Goal: Task Accomplishment & Management: Complete application form

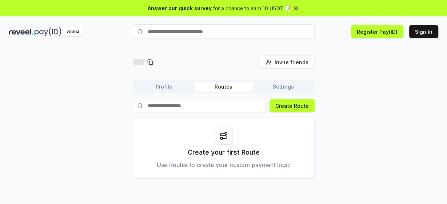
click at [180, 85] on button "Profile" at bounding box center [164, 87] width 60 height 10
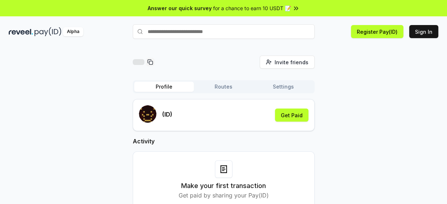
click at [230, 86] on button "Routes" at bounding box center [224, 87] width 60 height 10
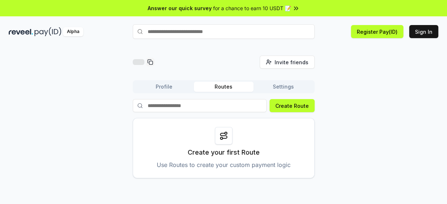
click at [369, 112] on div "Invite friends Invite Profile Routes Settings Create Route Create your first Ro…" at bounding box center [223, 117] width 429 height 123
click at [290, 106] on button "Create Route" at bounding box center [291, 105] width 45 height 13
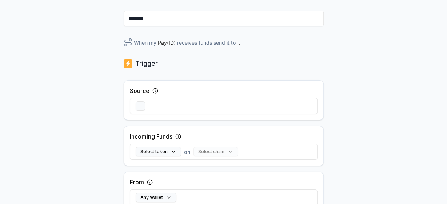
scroll to position [58, 0]
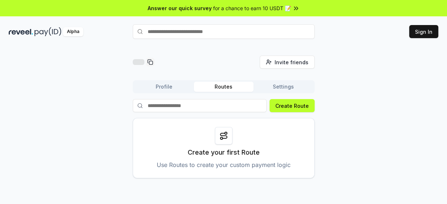
click at [157, 88] on button "Profile" at bounding box center [164, 87] width 60 height 10
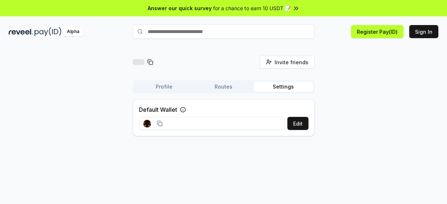
click at [279, 89] on button "Settings" at bounding box center [283, 87] width 60 height 10
click at [390, 112] on div "Invite friends Invite Profile Routes Settings Default Wallet Edit" at bounding box center [223, 99] width 429 height 86
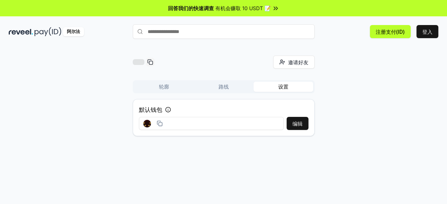
click at [229, 85] on button "路线" at bounding box center [224, 87] width 60 height 10
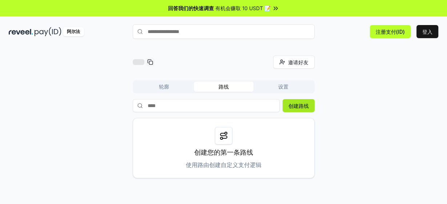
click at [291, 108] on font "创建路线" at bounding box center [298, 106] width 20 height 6
click at [224, 164] on font "使用路由创建自定义支付逻辑" at bounding box center [224, 164] width 76 height 7
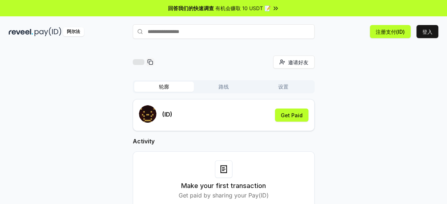
click at [164, 85] on font "轮廓" at bounding box center [164, 87] width 10 height 6
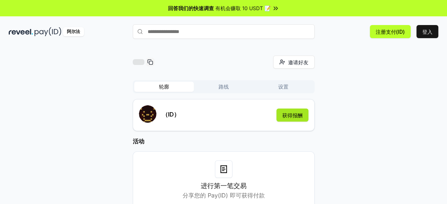
click at [281, 116] on button "获得报酬" at bounding box center [292, 115] width 32 height 13
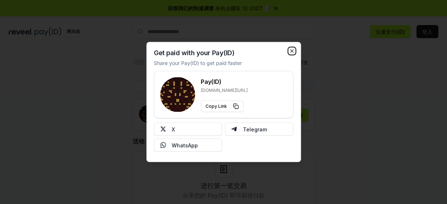
click at [289, 50] on icon "button" at bounding box center [292, 51] width 6 height 6
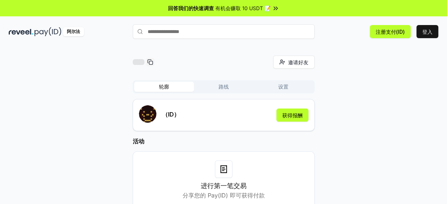
click at [218, 84] on button "路线" at bounding box center [224, 87] width 60 height 10
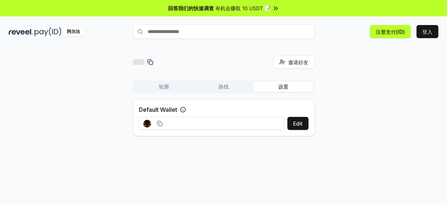
click at [278, 86] on font "设置" at bounding box center [283, 87] width 10 height 6
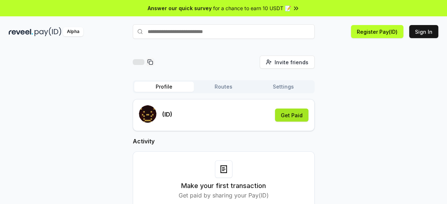
click at [288, 118] on button "Get Paid" at bounding box center [291, 115] width 33 height 13
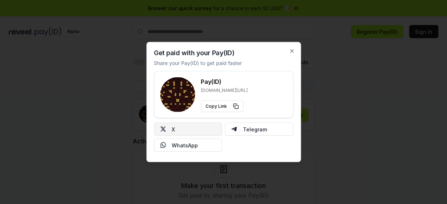
click at [182, 131] on button "X" at bounding box center [188, 129] width 68 height 13
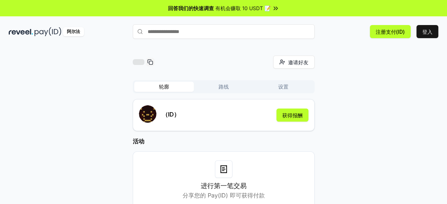
click at [220, 86] on font "路线" at bounding box center [223, 87] width 10 height 6
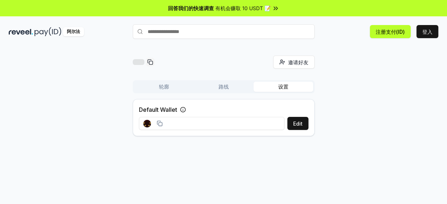
click at [286, 88] on font "设置" at bounding box center [283, 87] width 10 height 6
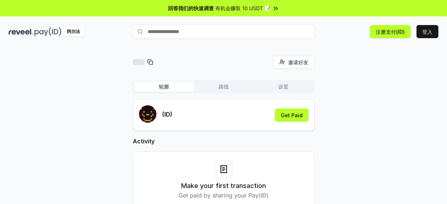
click at [181, 89] on button "轮廓" at bounding box center [164, 87] width 60 height 10
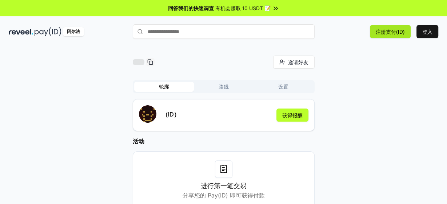
click at [382, 35] on button "注册支付(ID)" at bounding box center [390, 31] width 41 height 13
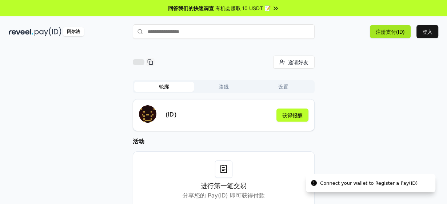
click at [375, 31] on font "注册支付(ID)" at bounding box center [389, 32] width 29 height 6
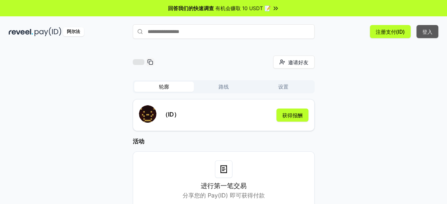
click at [431, 32] on font "登入" at bounding box center [427, 32] width 10 height 6
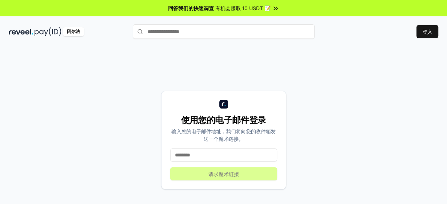
click at [217, 156] on input at bounding box center [223, 155] width 107 height 13
click at [216, 154] on input at bounding box center [223, 155] width 107 height 13
click at [193, 158] on input at bounding box center [223, 155] width 107 height 13
click at [216, 159] on input at bounding box center [223, 155] width 107 height 13
click at [236, 157] on input at bounding box center [223, 155] width 107 height 13
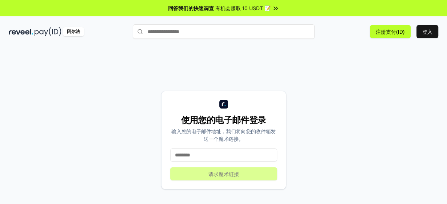
click at [200, 34] on input "text" at bounding box center [224, 31] width 182 height 15
click at [200, 156] on input at bounding box center [223, 155] width 107 height 13
type input "*"
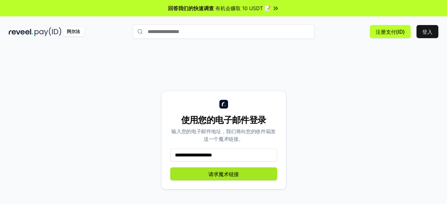
type input "**********"
click at [210, 175] on font "请求魔术链接" at bounding box center [223, 174] width 31 height 6
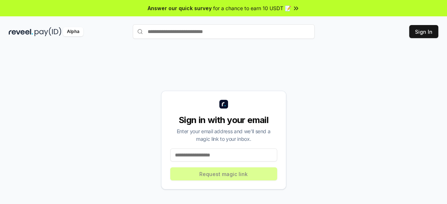
click at [220, 157] on input at bounding box center [223, 155] width 107 height 13
click at [238, 161] on input at bounding box center [223, 155] width 107 height 13
